Goal: Browse casually: Explore the website without a specific task or goal

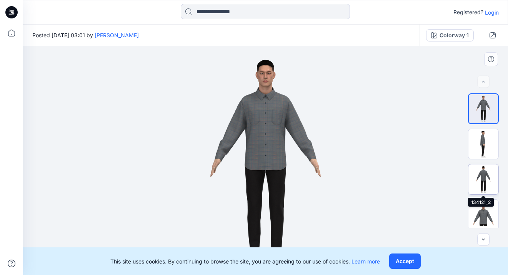
click at [478, 177] on img at bounding box center [483, 180] width 30 height 30
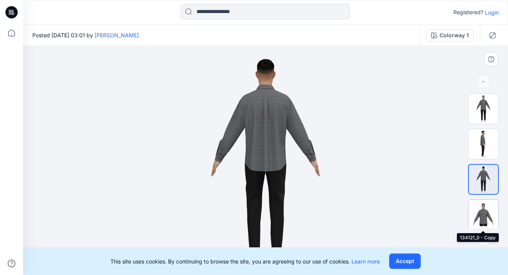
click at [484, 210] on img at bounding box center [483, 215] width 30 height 30
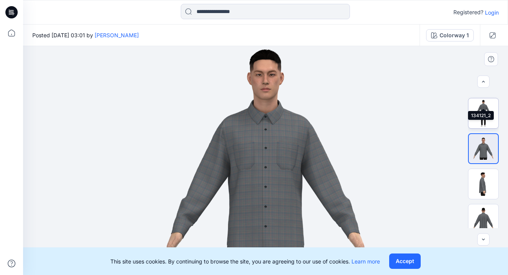
scroll to position [100, 0]
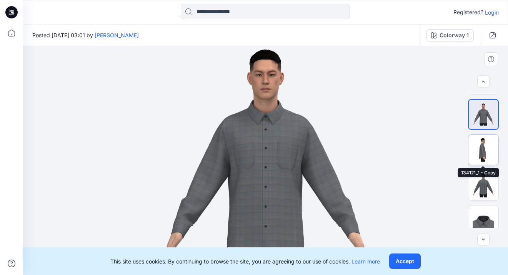
click at [477, 145] on img at bounding box center [483, 150] width 30 height 30
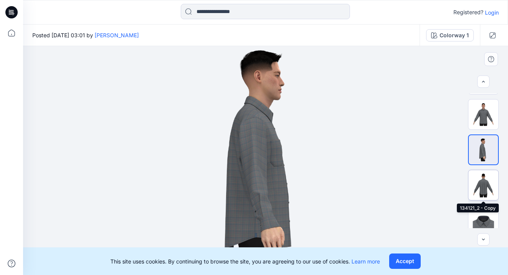
click at [487, 183] on img at bounding box center [483, 185] width 30 height 30
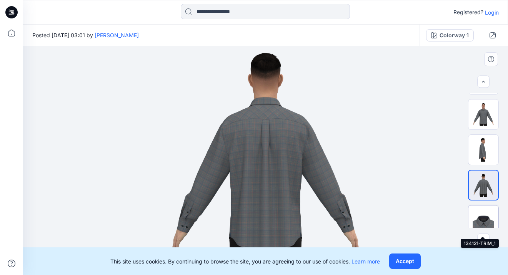
click at [481, 214] on img at bounding box center [483, 221] width 30 height 30
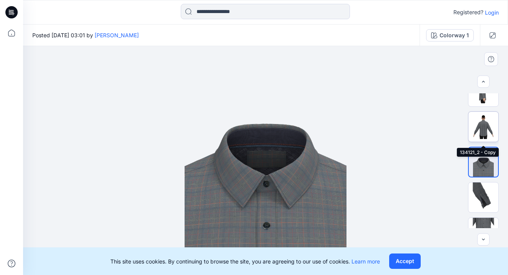
scroll to position [183, 0]
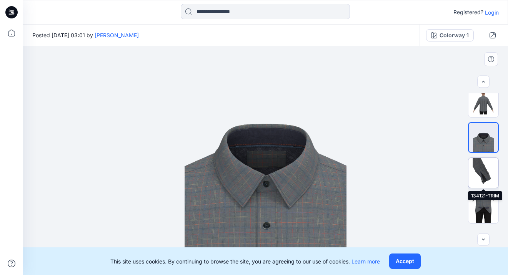
click at [479, 160] on img at bounding box center [483, 173] width 30 height 30
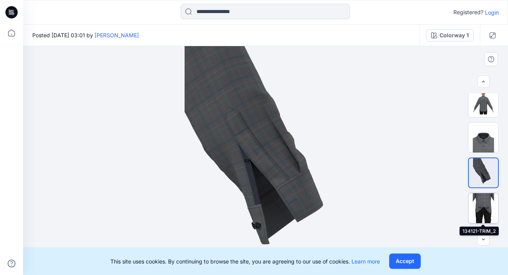
click at [480, 212] on img at bounding box center [483, 208] width 30 height 30
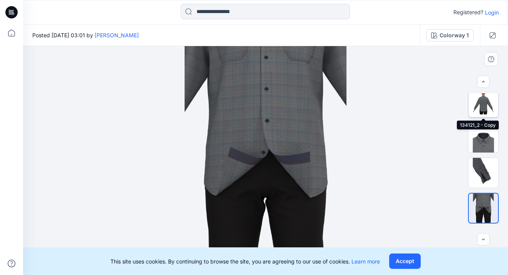
click at [477, 93] on img at bounding box center [483, 102] width 30 height 30
